Goal: Information Seeking & Learning: Compare options

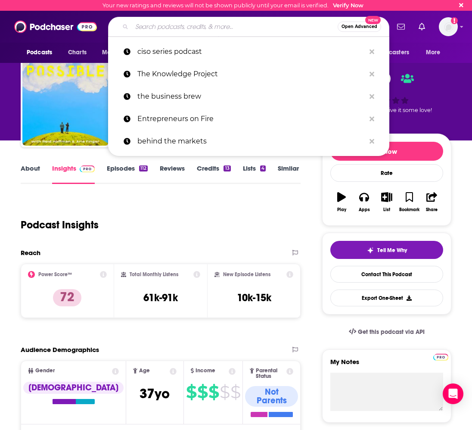
click at [236, 20] on input "Search podcasts, credits, & more..." at bounding box center [235, 27] width 206 height 14
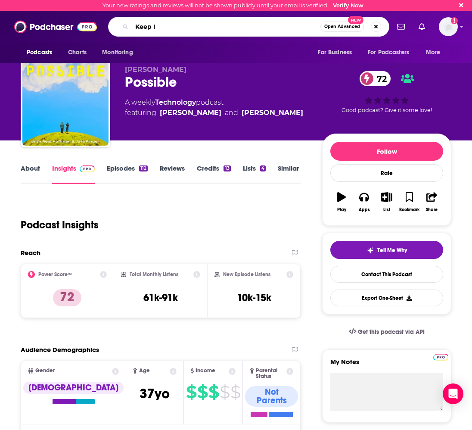
type input "Keep It"
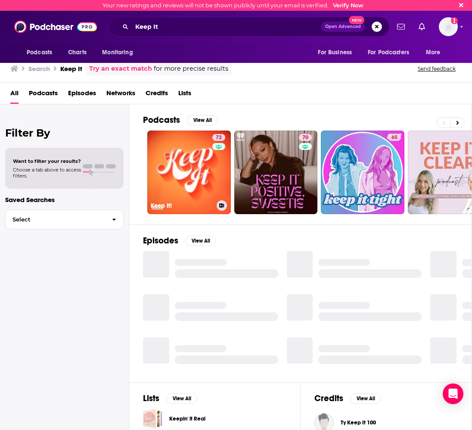
click at [201, 146] on link "72 Keep It!" at bounding box center [189, 173] width 84 height 84
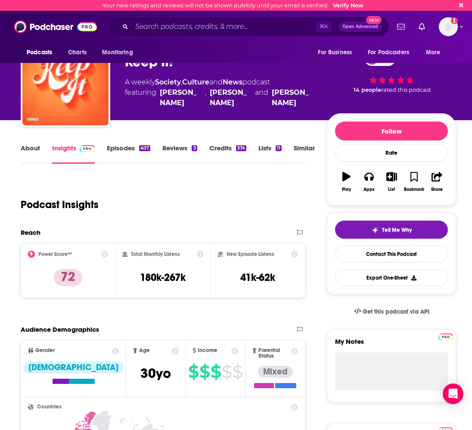
scroll to position [22, 0]
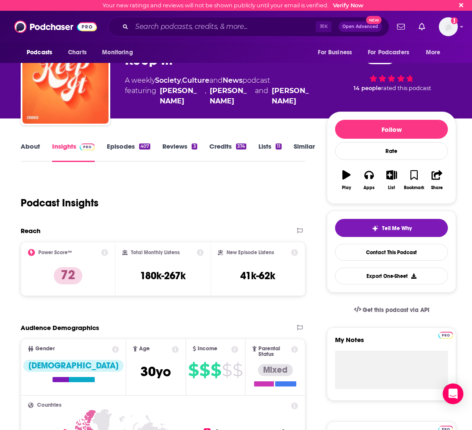
click at [34, 153] on link "About" at bounding box center [30, 152] width 19 height 20
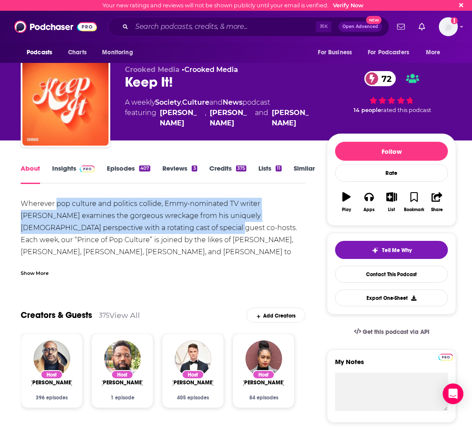
drag, startPoint x: 56, startPoint y: 203, endPoint x: 149, endPoint y: 231, distance: 97.0
click at [149, 231] on div "Wherever pop culture and politics collide, Emmy-nominated TV writer [PERSON_NAM…" at bounding box center [163, 240] width 285 height 84
copy div "pop culture and politics collide, Emmy-nominated TV writer [PERSON_NAME] examin…"
click at [59, 168] on link "Insights" at bounding box center [73, 174] width 43 height 20
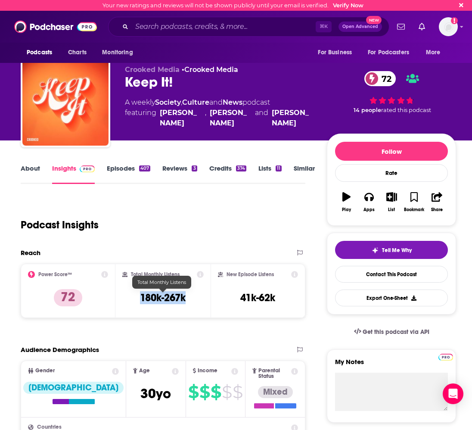
drag, startPoint x: 171, startPoint y: 300, endPoint x: 142, endPoint y: 298, distance: 29.0
click at [142, 298] on div "Total Monthly Listens 180k-267k" at bounding box center [162, 291] width 81 height 40
copy h3 "180k-267k"
click at [232, 25] on input "Search podcasts, credits, & more..." at bounding box center [224, 27] width 184 height 14
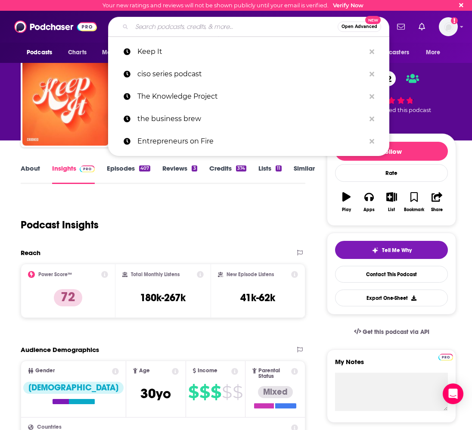
paste input "Pod Save the World"
type input "Pod Save the World"
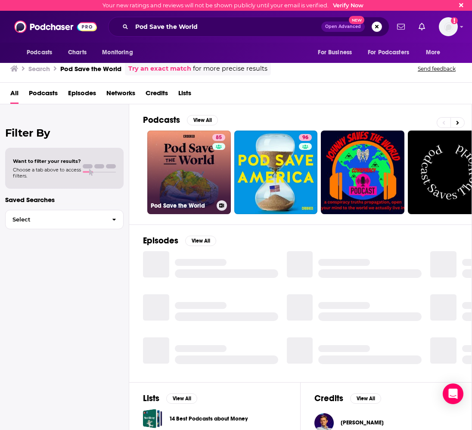
click at [194, 179] on link "85 Pod Save the World" at bounding box center [189, 173] width 84 height 84
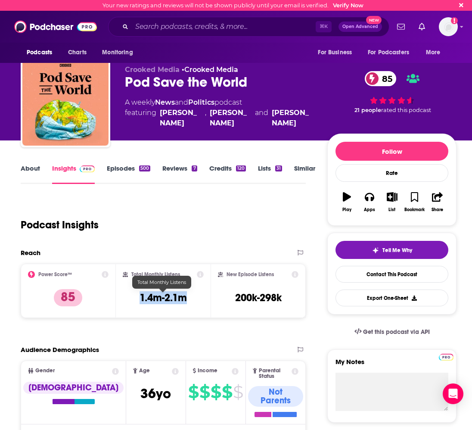
drag, startPoint x: 144, startPoint y: 296, endPoint x: 189, endPoint y: 297, distance: 44.8
click at [189, 297] on div "Total Monthly Listens 1.4m-2.1m" at bounding box center [163, 291] width 81 height 40
copy h3 "1.4m-2.1m"
click at [42, 169] on div "About" at bounding box center [36, 174] width 31 height 20
click at [34, 169] on link "About" at bounding box center [30, 174] width 19 height 20
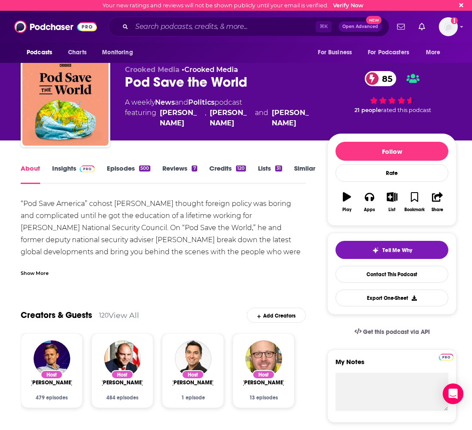
click at [145, 219] on div "“Pod Save America” cohost [PERSON_NAME] thought foreign policy was boring and c…" at bounding box center [163, 264] width 285 height 133
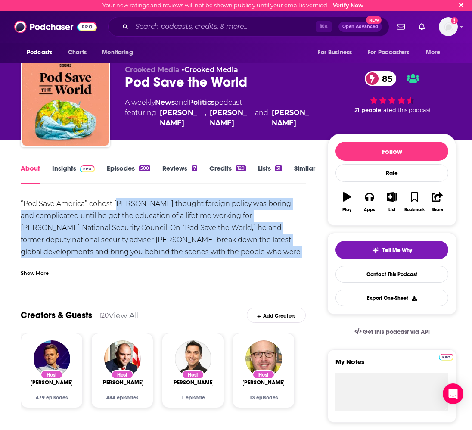
drag, startPoint x: 116, startPoint y: 206, endPoint x: 288, endPoint y: 255, distance: 179.3
click at [288, 255] on div "“Pod Save America” cohost [PERSON_NAME] thought foreign policy was boring and c…" at bounding box center [163, 264] width 285 height 133
copy div "[PERSON_NAME] thought foreign policy was boring and complicated until he got th…"
click at [152, 228] on div "“Pod Save America” cohost [PERSON_NAME] thought foreign policy was boring and c…" at bounding box center [163, 264] width 285 height 133
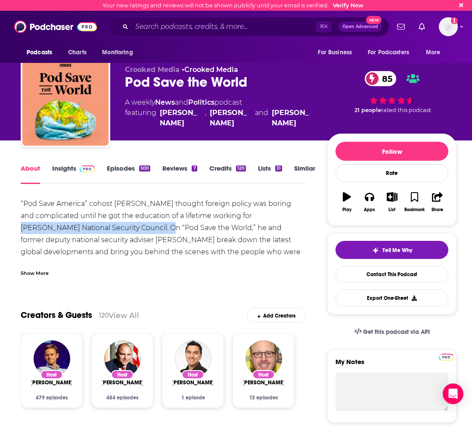
drag, startPoint x: 241, startPoint y: 218, endPoint x: 106, endPoint y: 231, distance: 136.0
click at [106, 231] on div "“Pod Save America” cohost [PERSON_NAME] thought foreign policy was boring and c…" at bounding box center [163, 264] width 285 height 133
copy div "[PERSON_NAME] National Security Council"
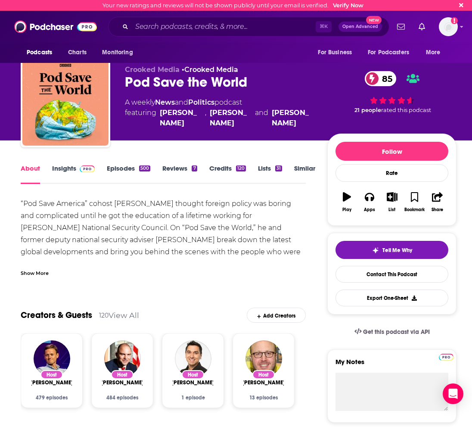
click at [123, 246] on div "“Pod Save America” cohost [PERSON_NAME] thought foreign policy was boring and c…" at bounding box center [163, 264] width 285 height 133
drag, startPoint x: 222, startPoint y: 229, endPoint x: 72, endPoint y: 244, distance: 150.7
click at [72, 244] on div "“Pod Save America” cohost [PERSON_NAME] thought foreign policy was boring and c…" at bounding box center [163, 264] width 285 height 133
copy div "former deputy national security adviser"
